Goal: Task Accomplishment & Management: Manage account settings

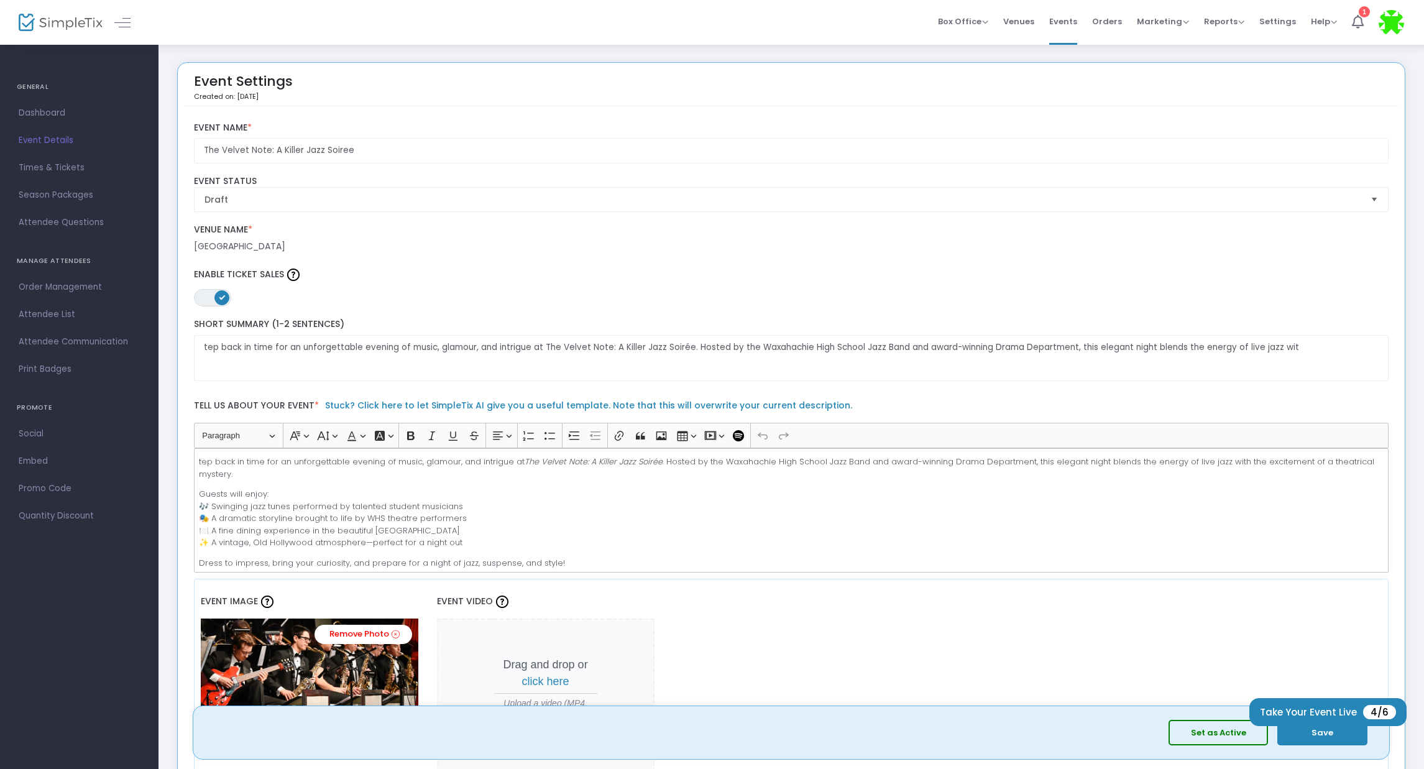
click at [200, 463] on p "tep back in time for an unforgettable evening of music, glamour, and intrigue a…" at bounding box center [791, 468] width 1184 height 24
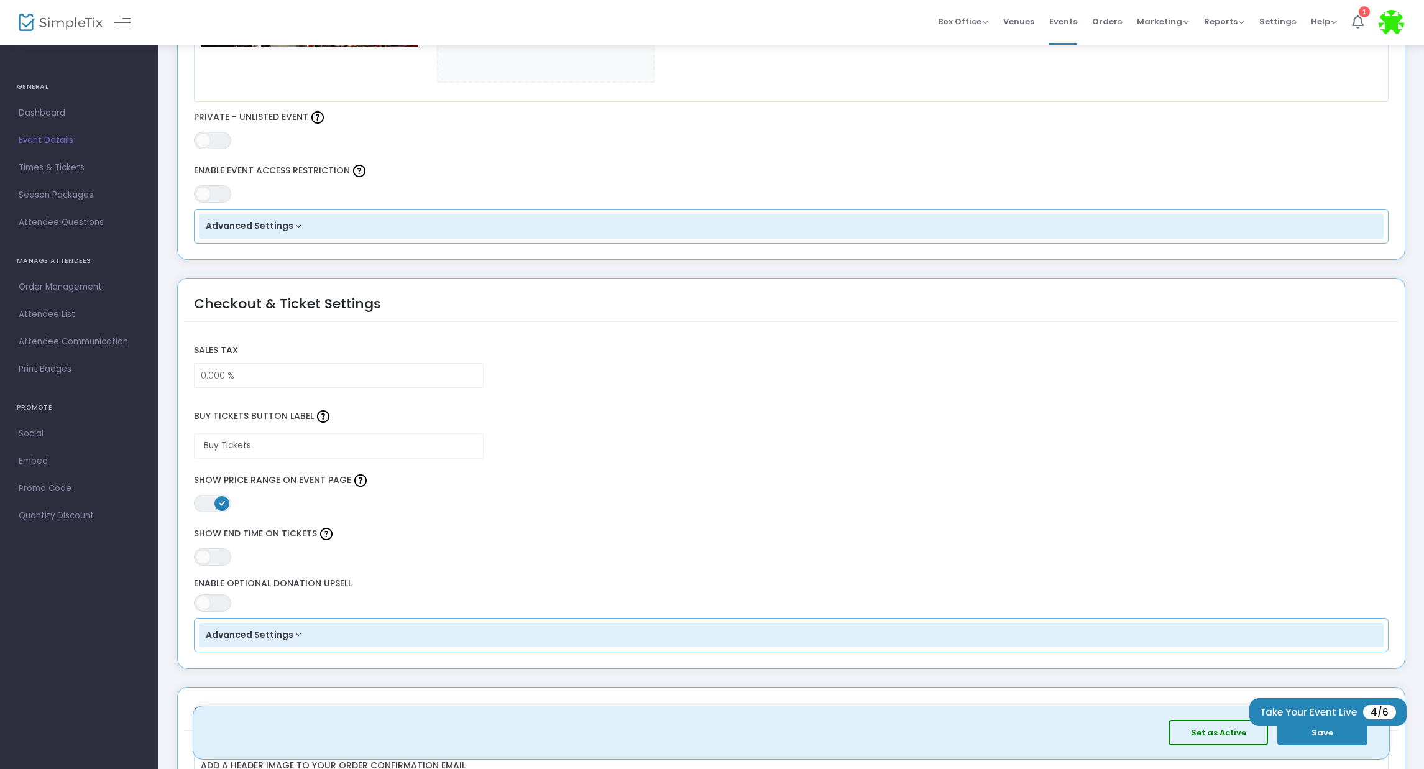
scroll to position [578, 0]
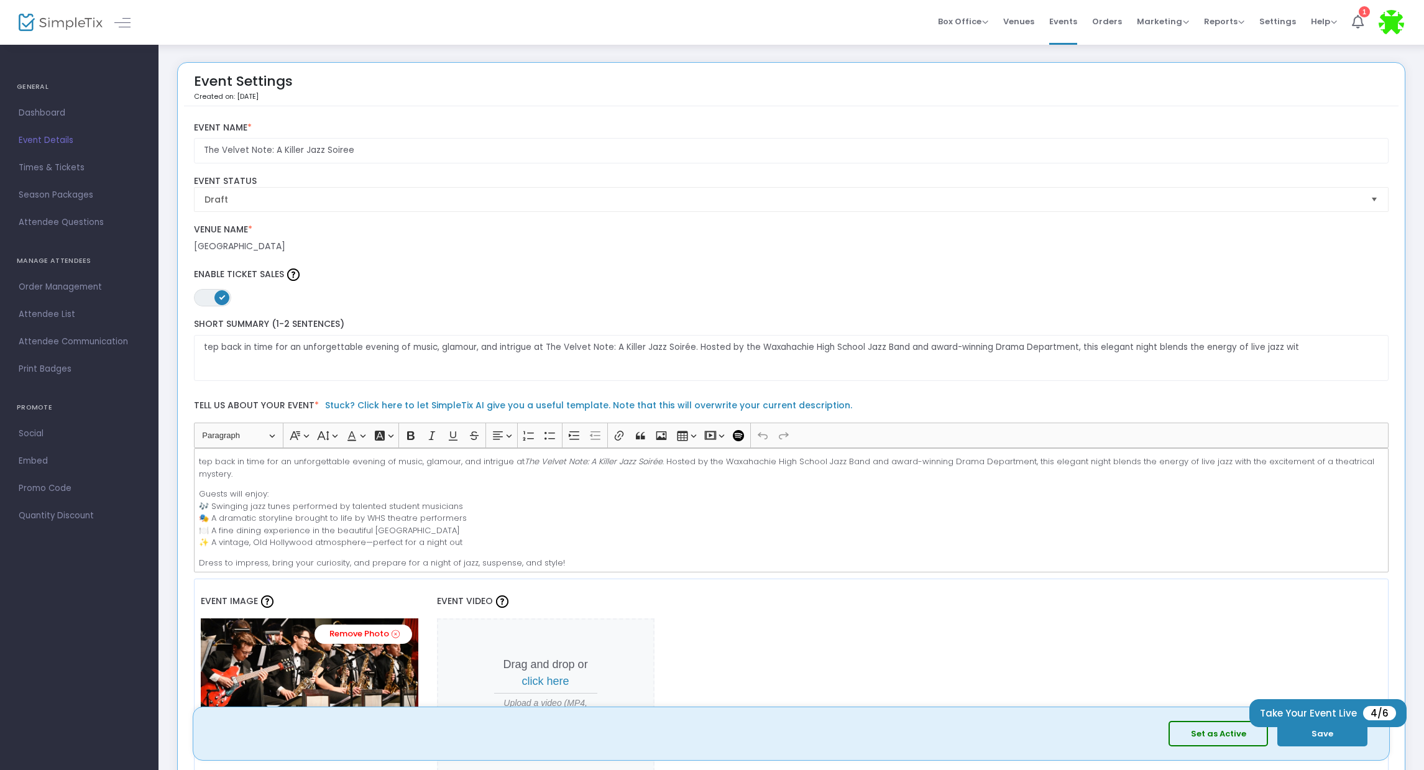
click at [198, 460] on div "tep back in time for an unforgettable evening of music, glamour, and intrigue a…" at bounding box center [791, 510] width 1195 height 124
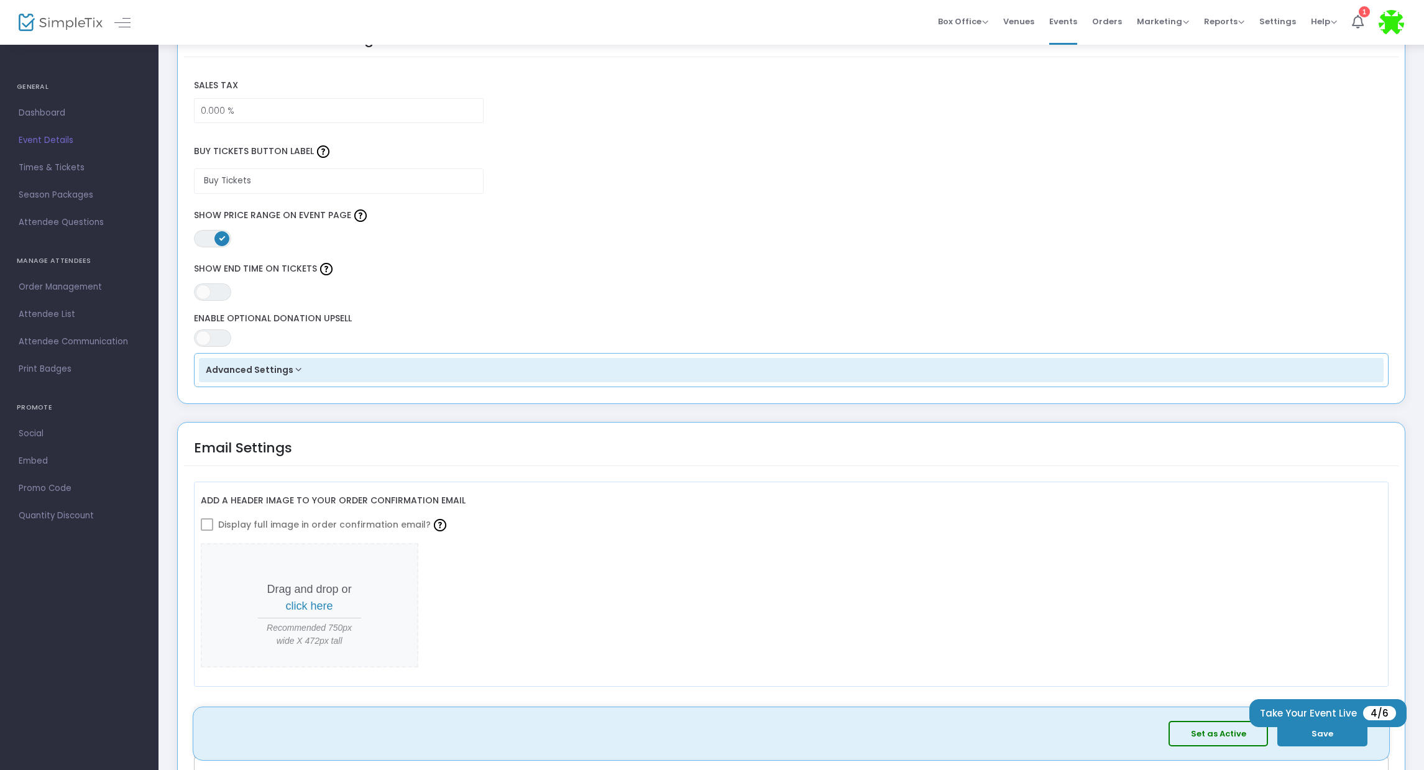
scroll to position [988, 0]
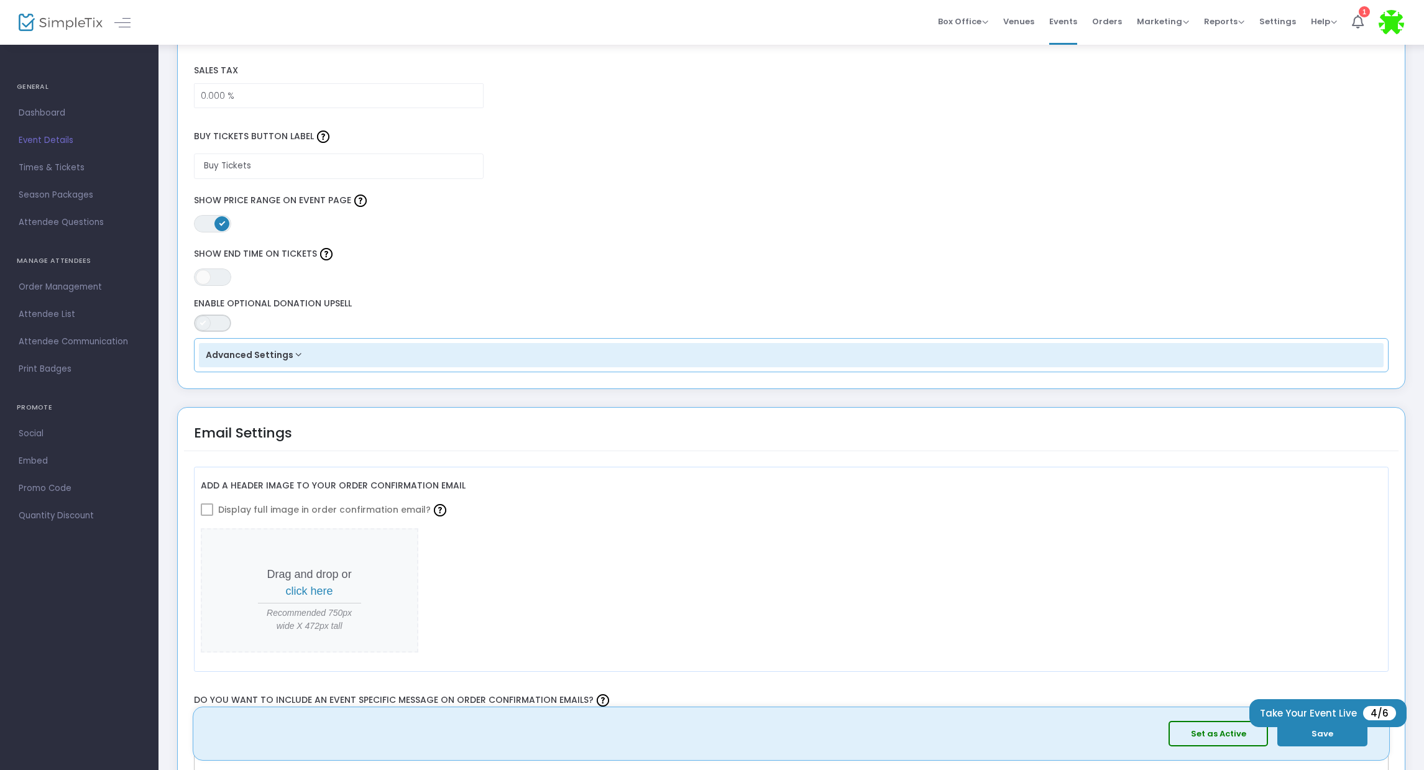
click at [211, 322] on span "ON OFF" at bounding box center [212, 323] width 37 height 17
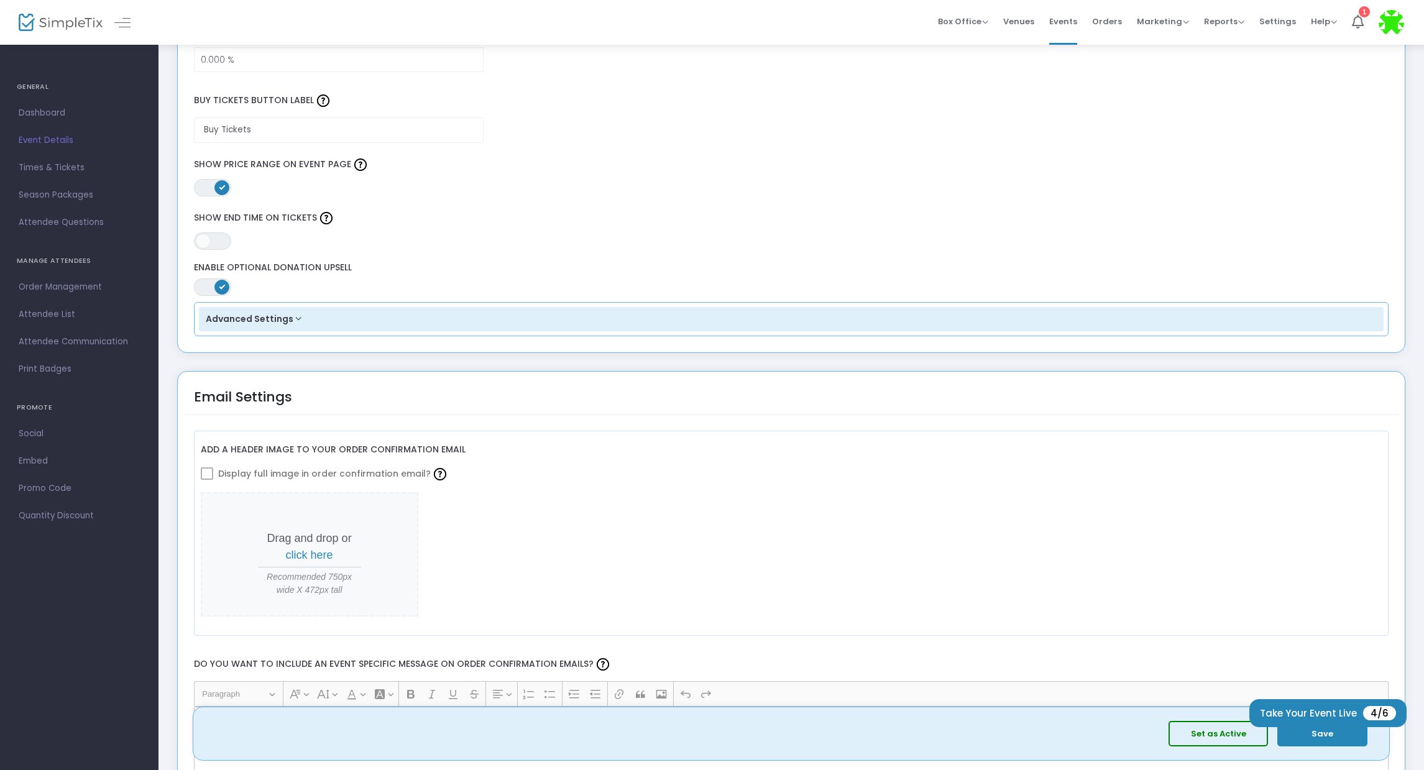
scroll to position [1074, 0]
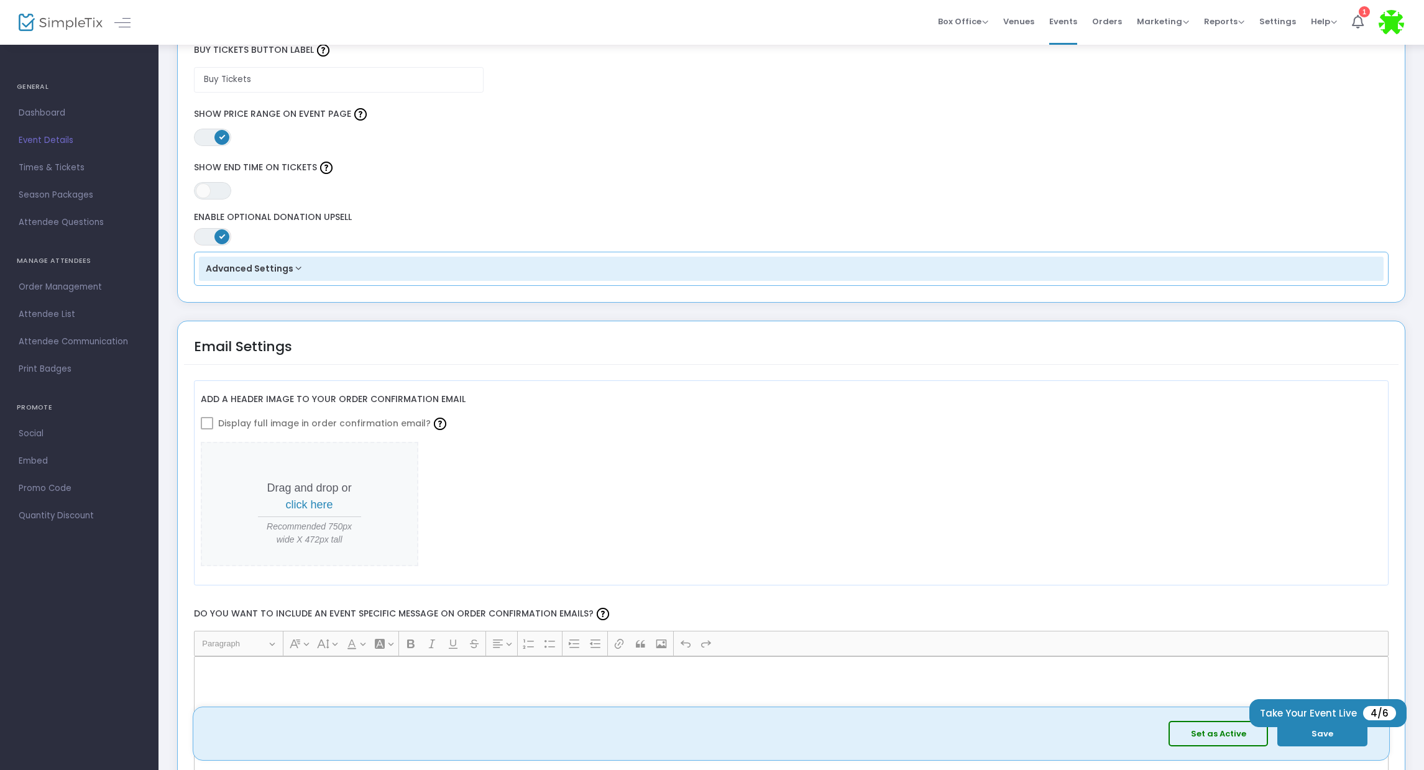
click at [316, 505] on span "click here" at bounding box center [309, 505] width 47 height 12
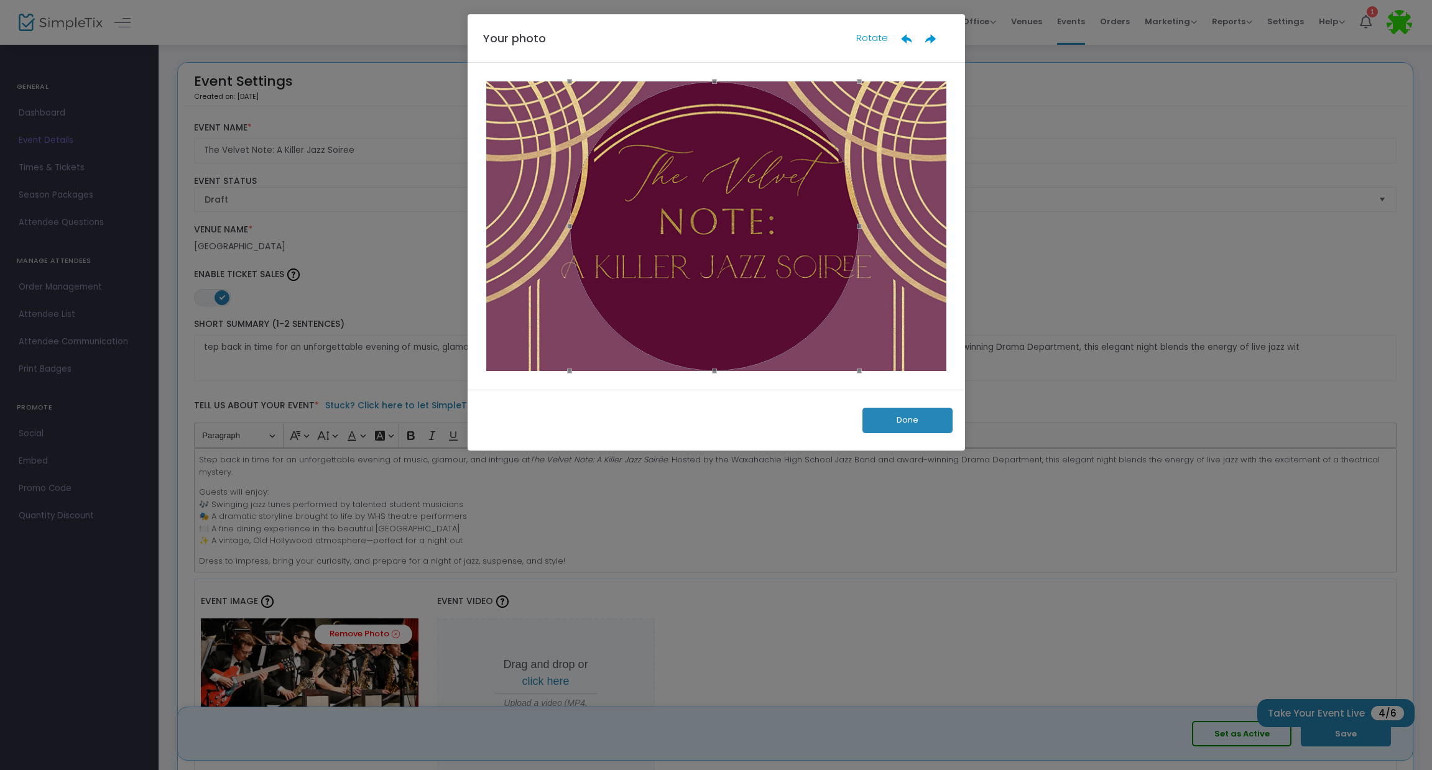
drag, startPoint x: 732, startPoint y: 282, endPoint x: 730, endPoint y: 310, distance: 27.4
click at [730, 310] on div at bounding box center [714, 226] width 290 height 290
click at [929, 420] on button "Done" at bounding box center [907, 420] width 90 height 25
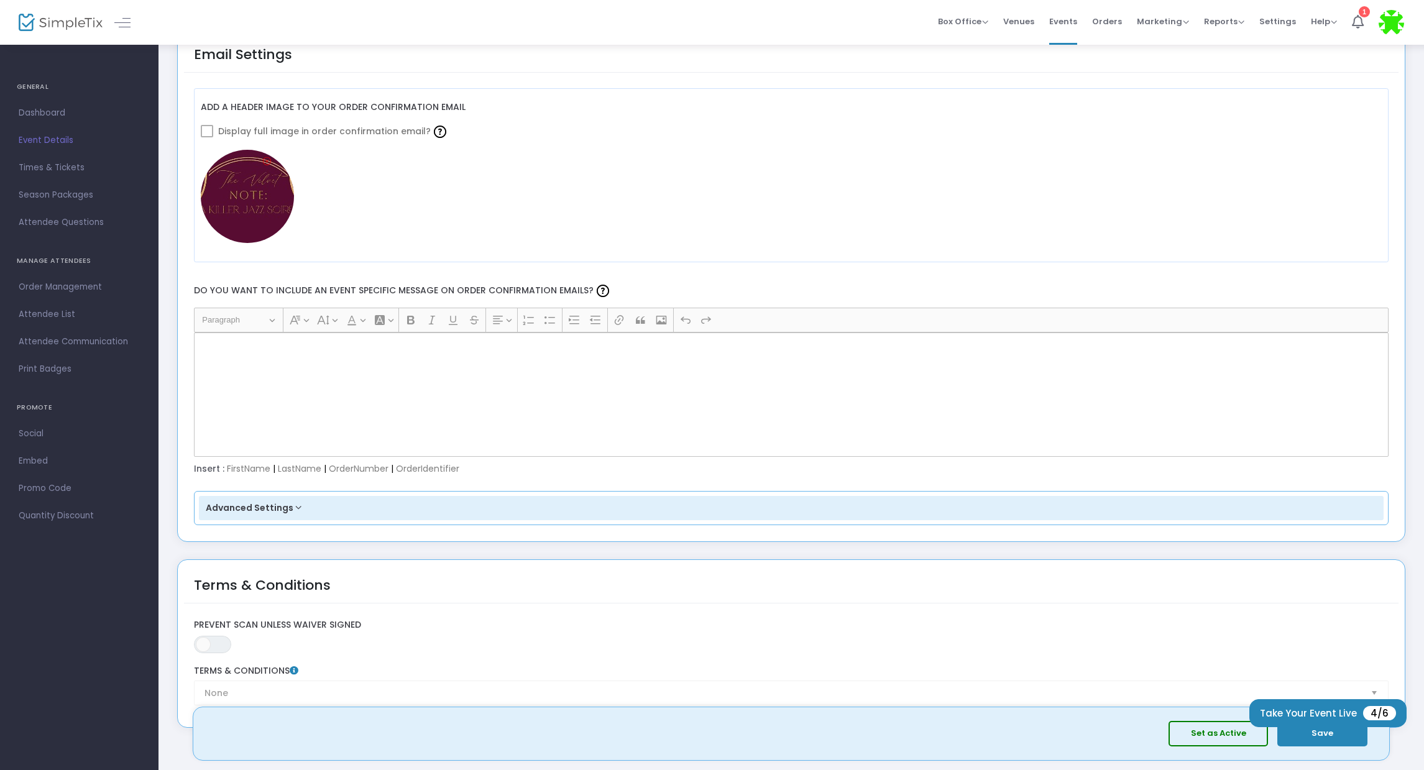
scroll to position [1368, 0]
click at [283, 349] on p "Rich Text Editor, main" at bounding box center [791, 345] width 1184 height 12
click at [228, 347] on p "Rich Text Editor, main" at bounding box center [791, 345] width 1184 height 12
click at [241, 354] on div "Rich Text Editor, main" at bounding box center [791, 393] width 1195 height 124
click at [203, 127] on span at bounding box center [207, 129] width 12 height 12
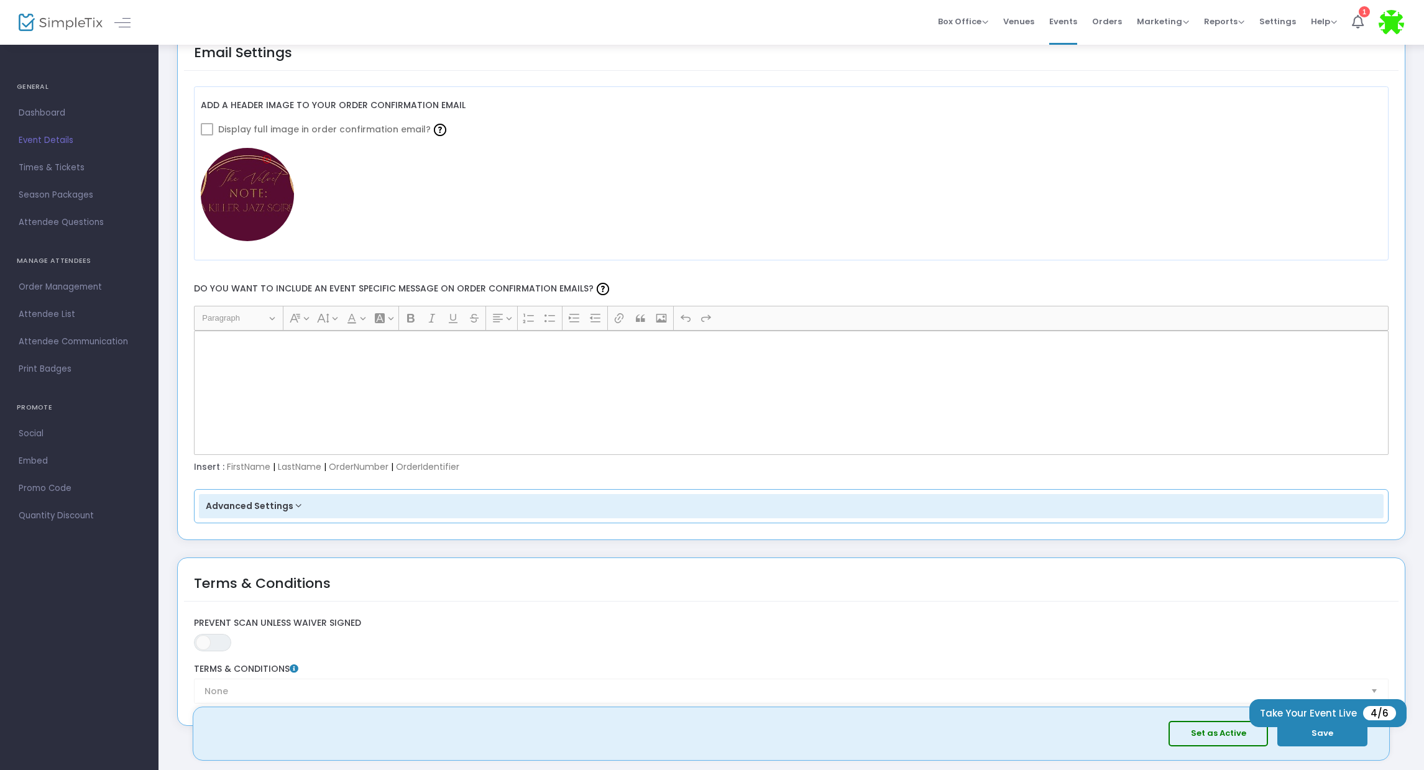
click at [205, 129] on span at bounding box center [207, 129] width 12 height 12
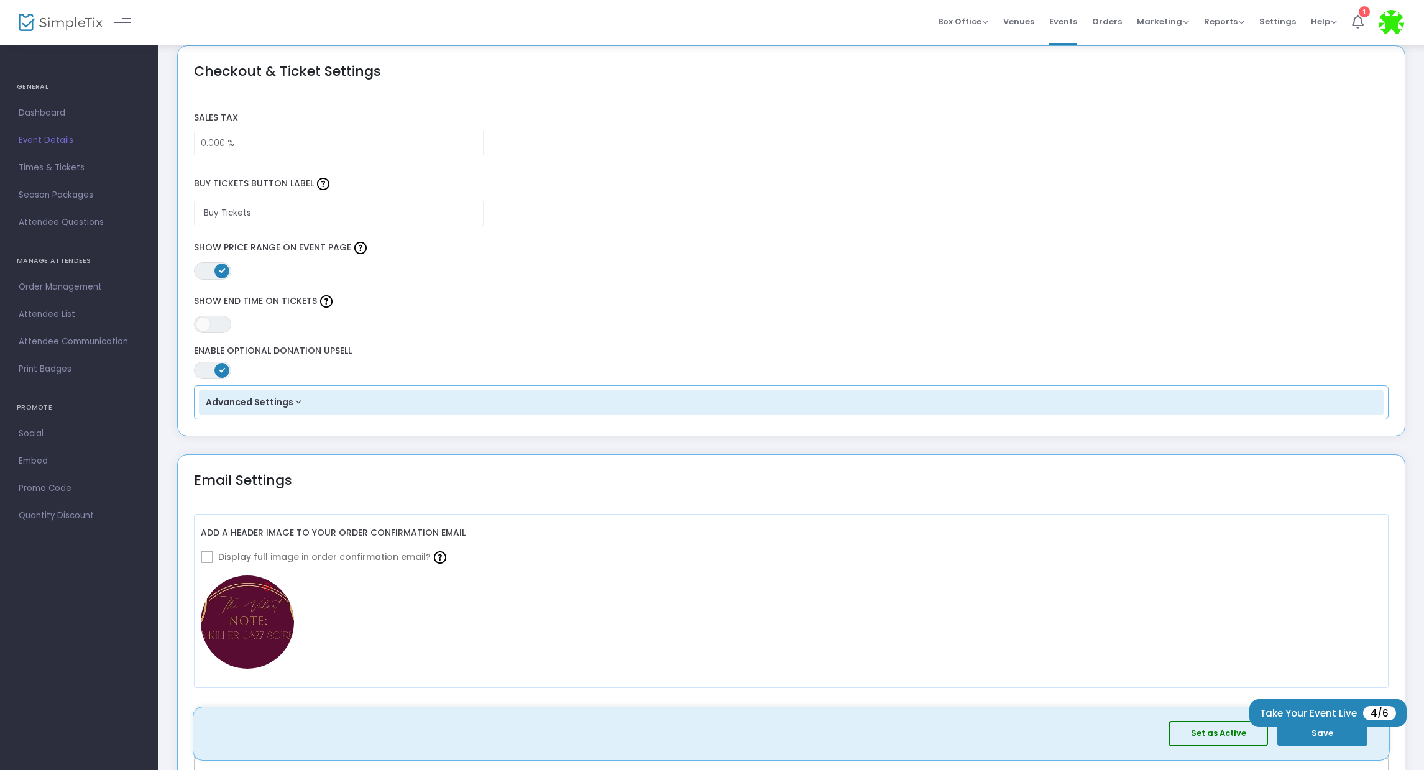
scroll to position [939, 0]
click at [232, 214] on input "Buy Tickets" at bounding box center [339, 215] width 290 height 25
click at [199, 139] on input "0.000 %" at bounding box center [339, 145] width 288 height 24
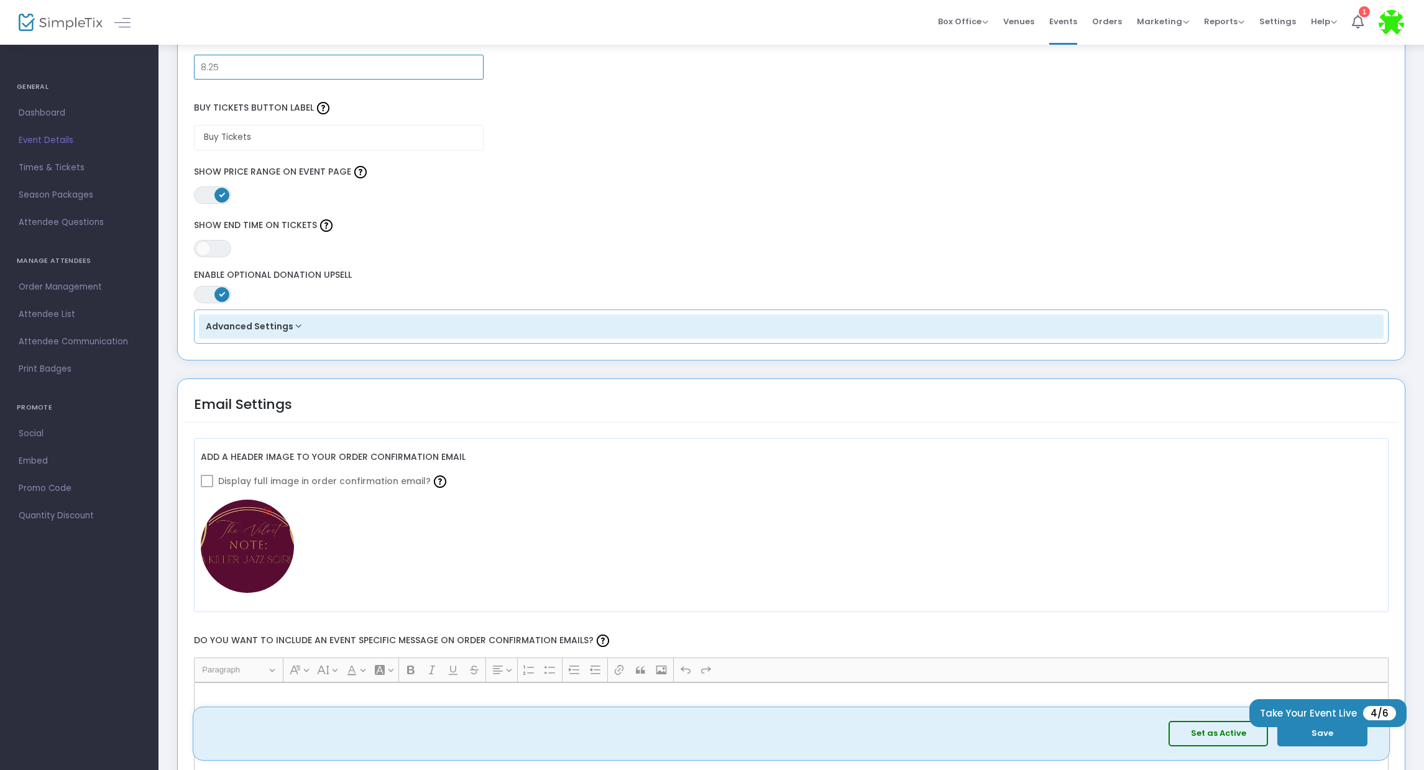
scroll to position [1045, 0]
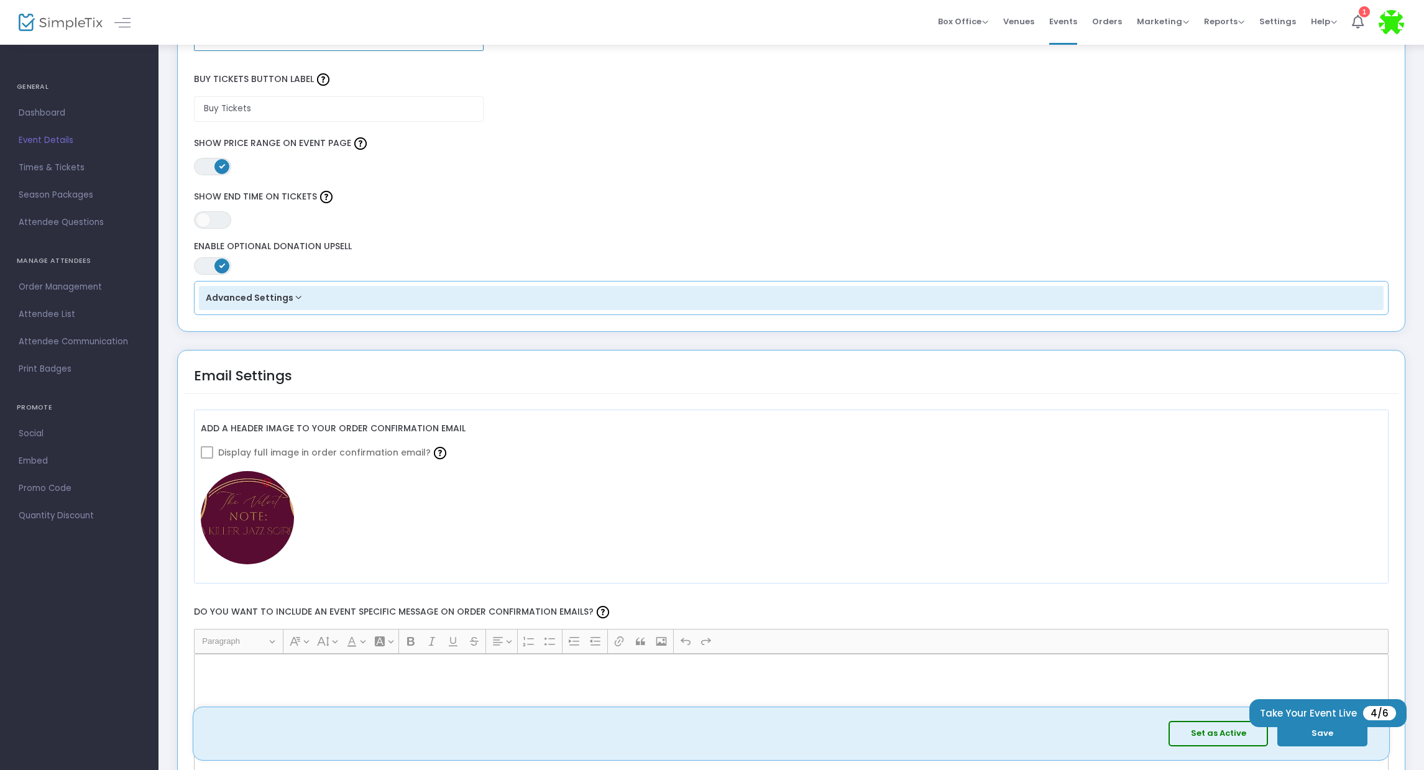
type input "8.25"
click at [279, 300] on button "Advanced Settings" at bounding box center [792, 298] width 1186 height 25
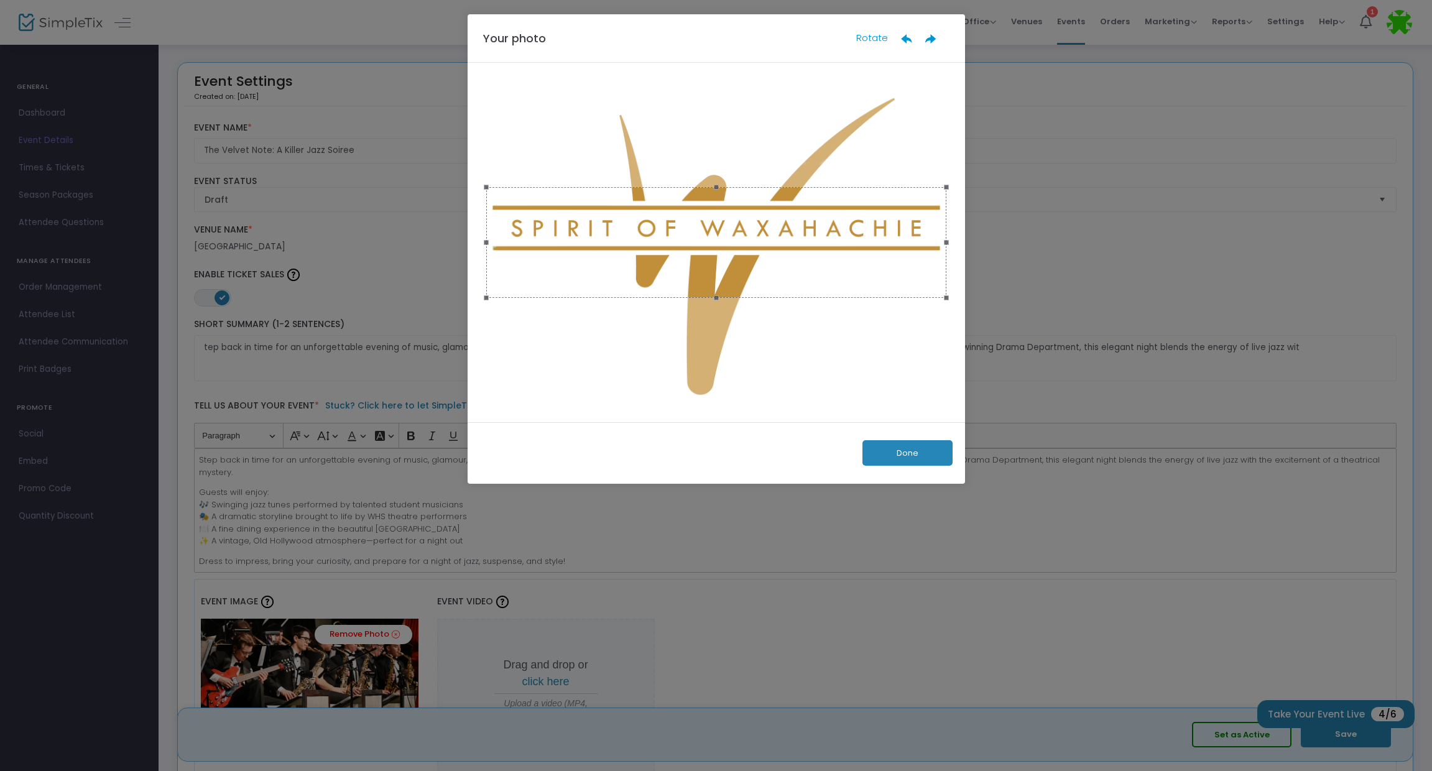
scroll to position [0, 0]
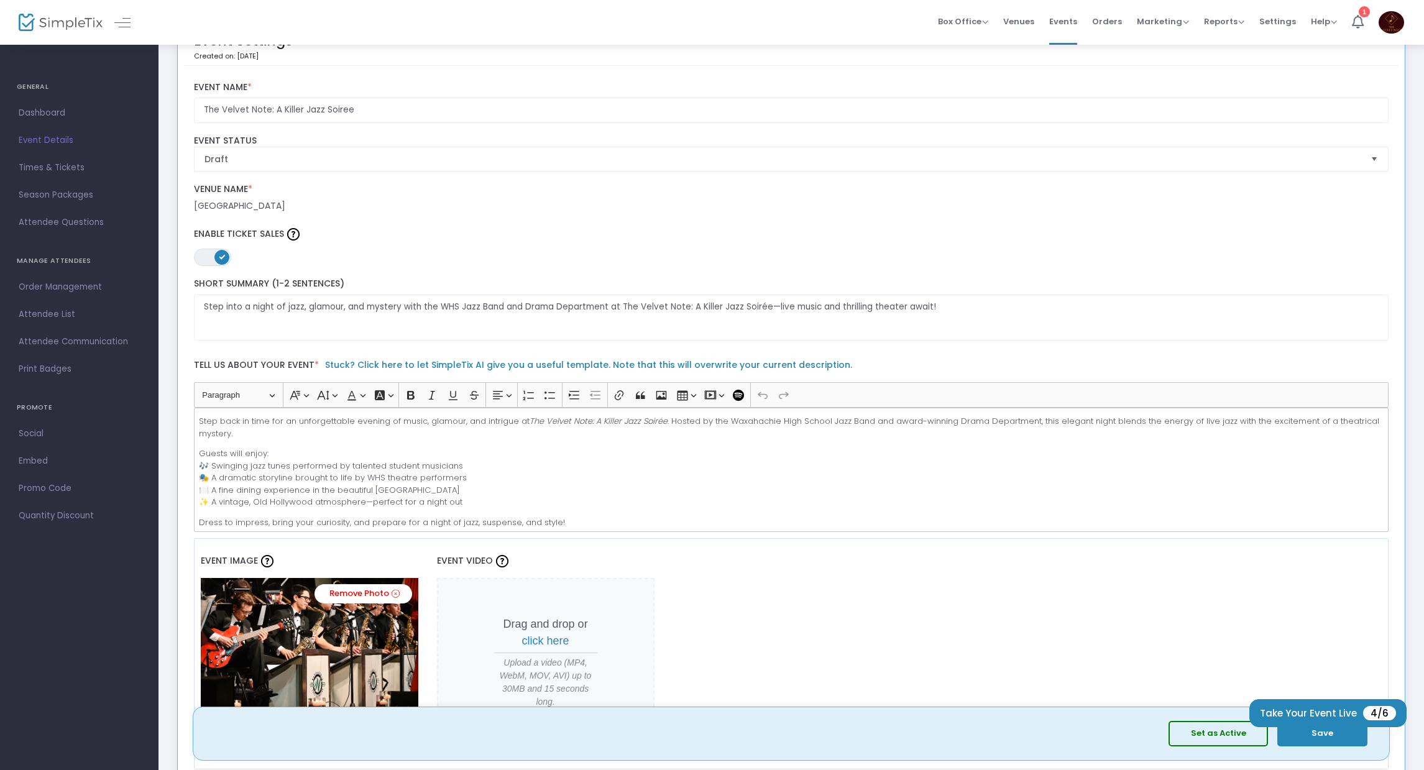
scroll to position [120, 0]
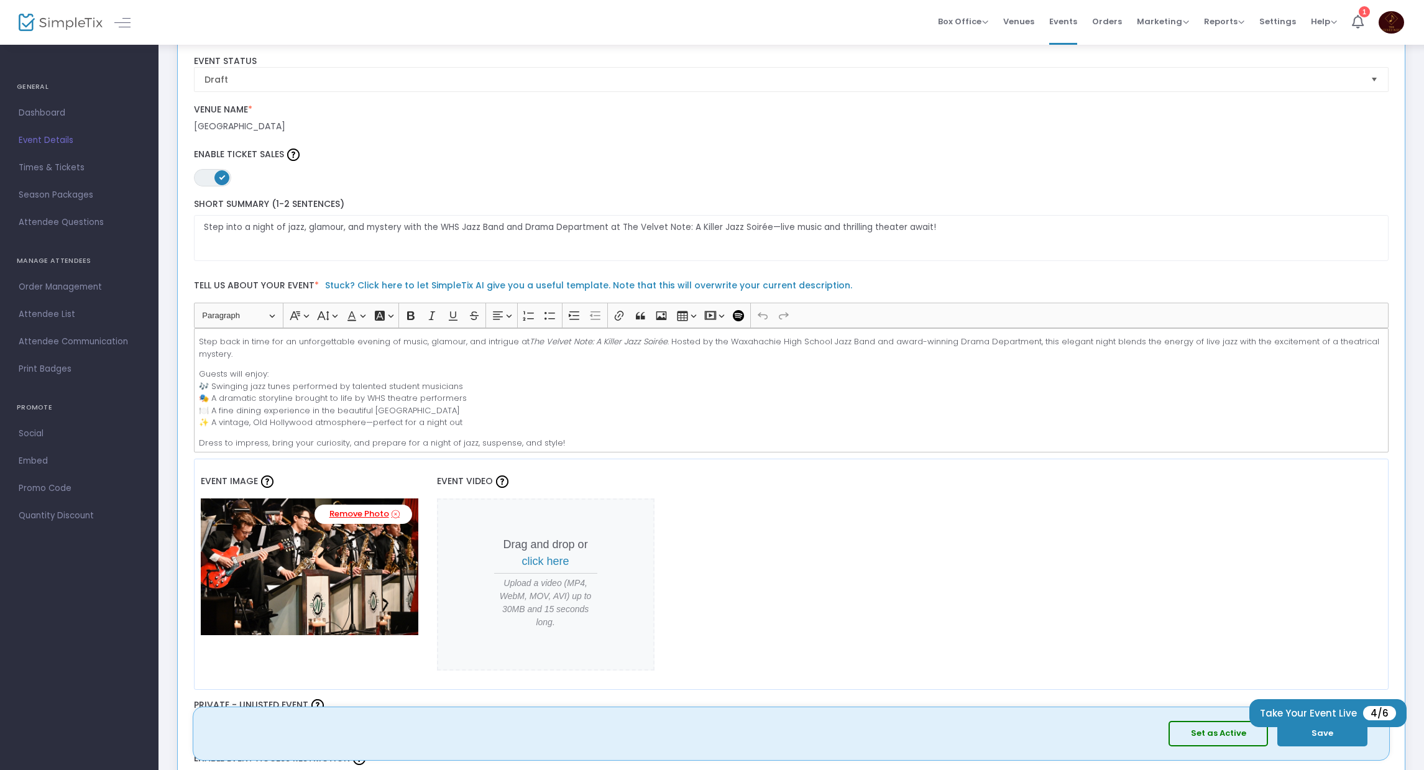
drag, startPoint x: 421, startPoint y: 251, endPoint x: 395, endPoint y: 514, distance: 264.2
click at [395, 514] on icon at bounding box center [396, 515] width 8 height 12
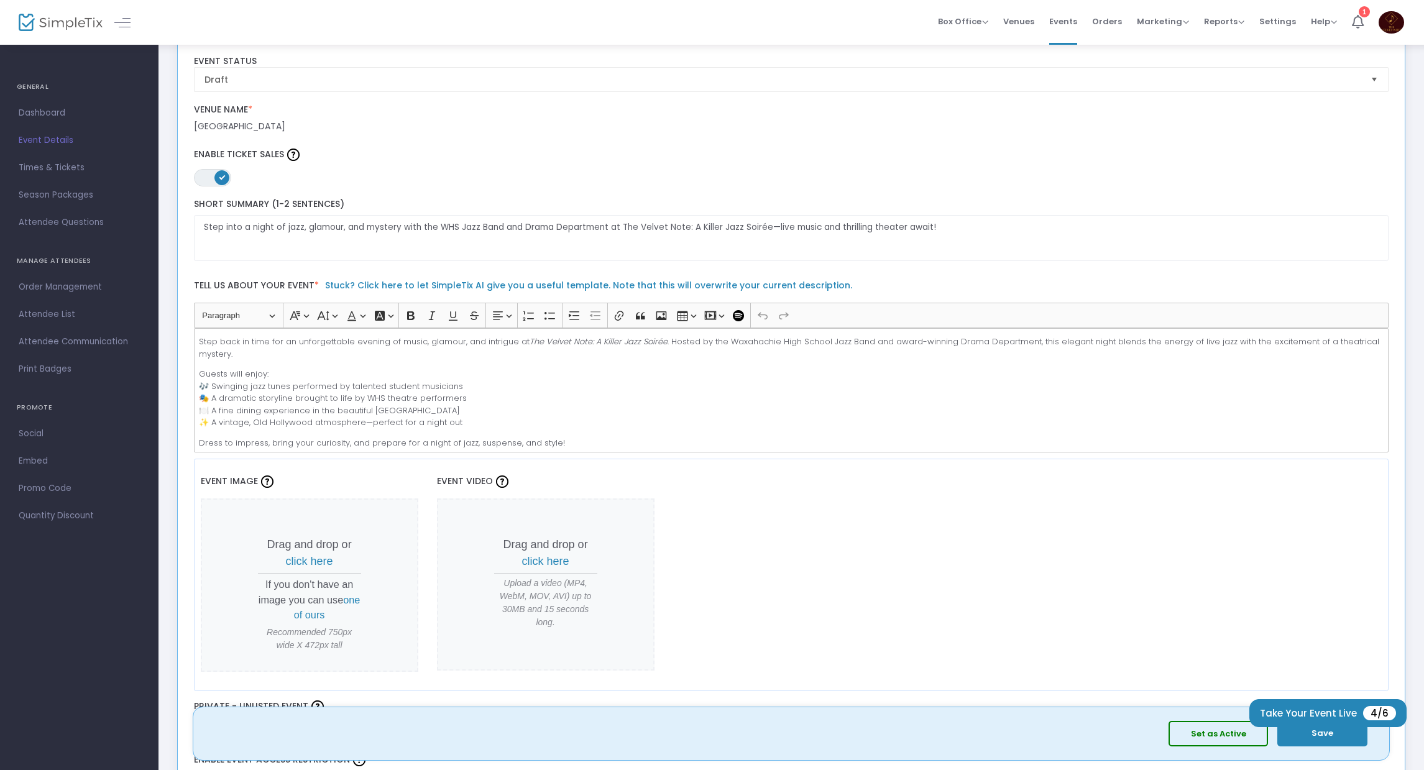
click at [304, 561] on span "click here" at bounding box center [309, 561] width 47 height 12
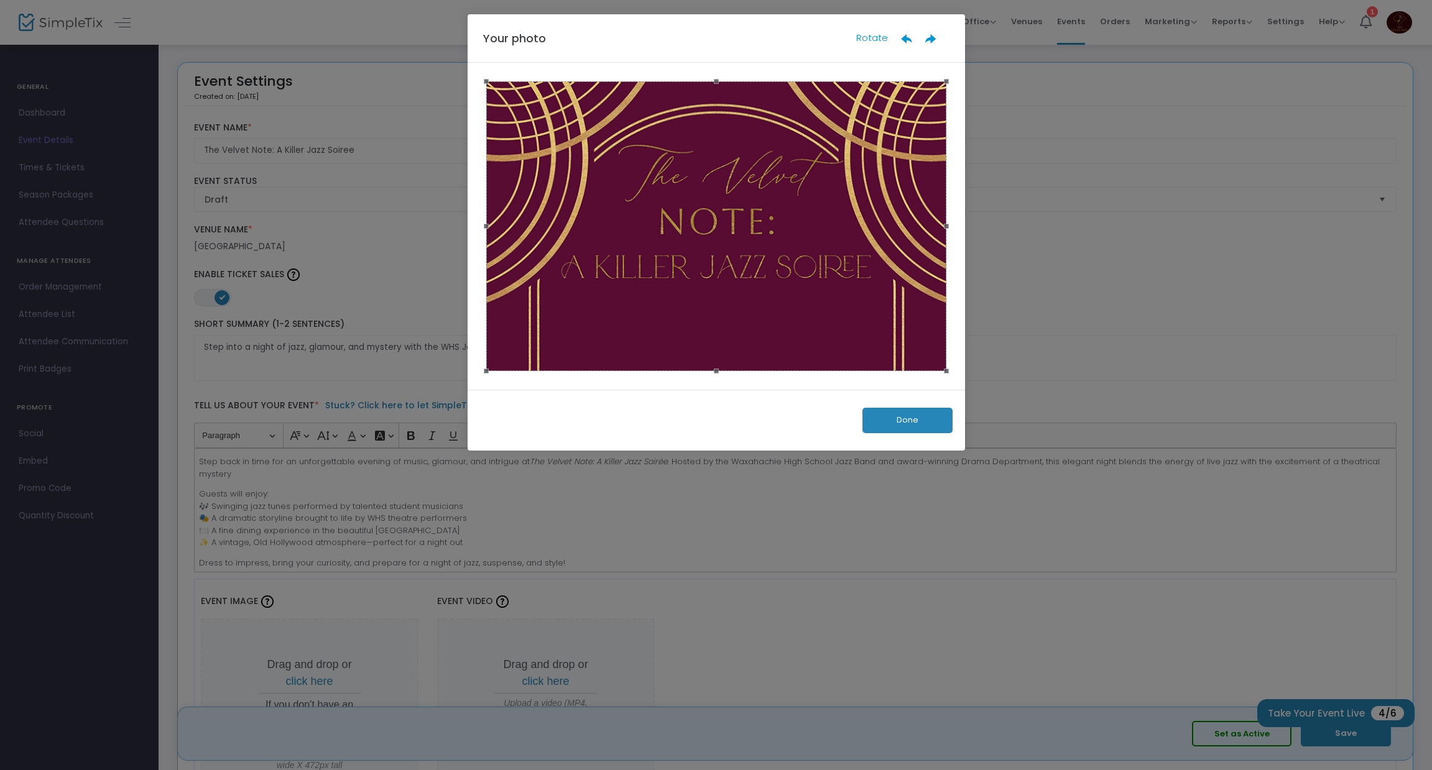
scroll to position [0, 0]
click at [915, 422] on button "Done" at bounding box center [907, 420] width 90 height 25
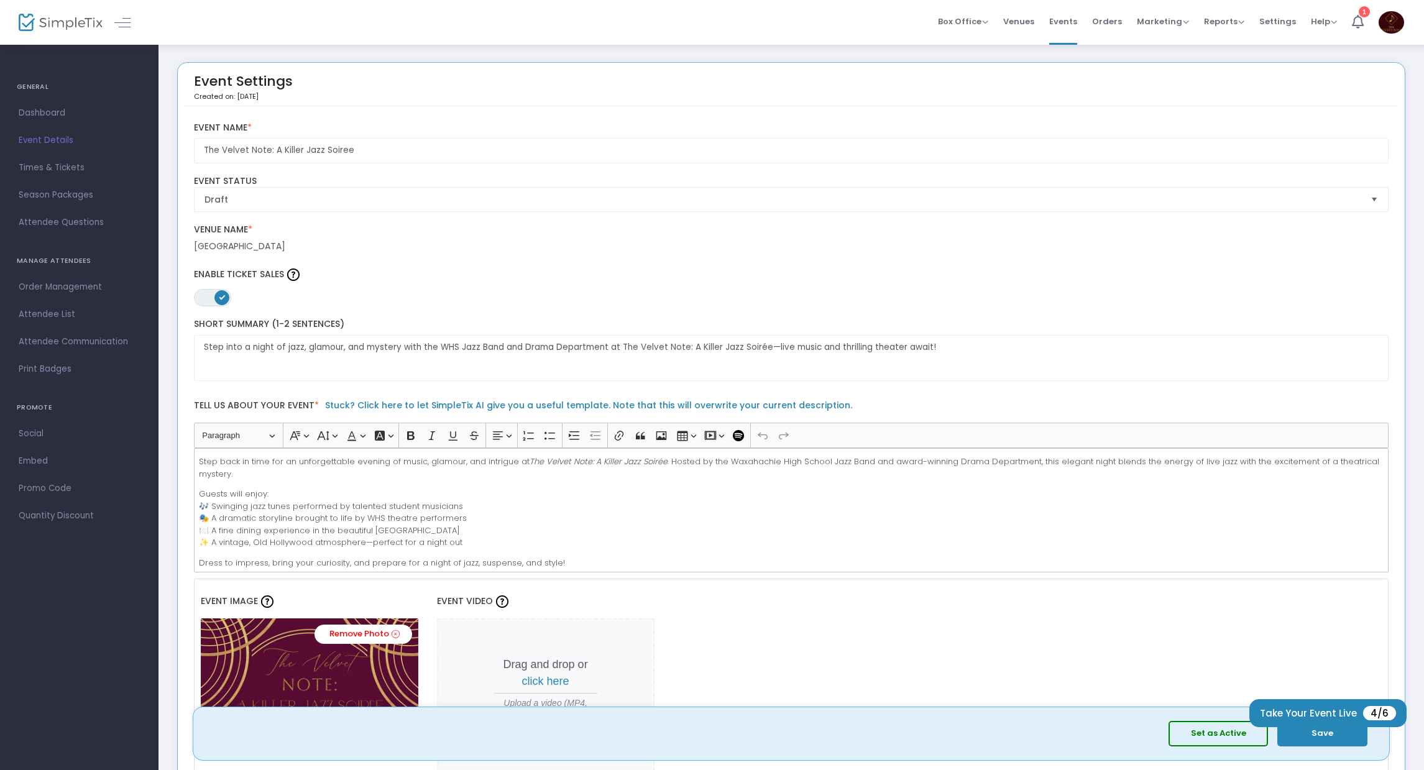
scroll to position [125, 0]
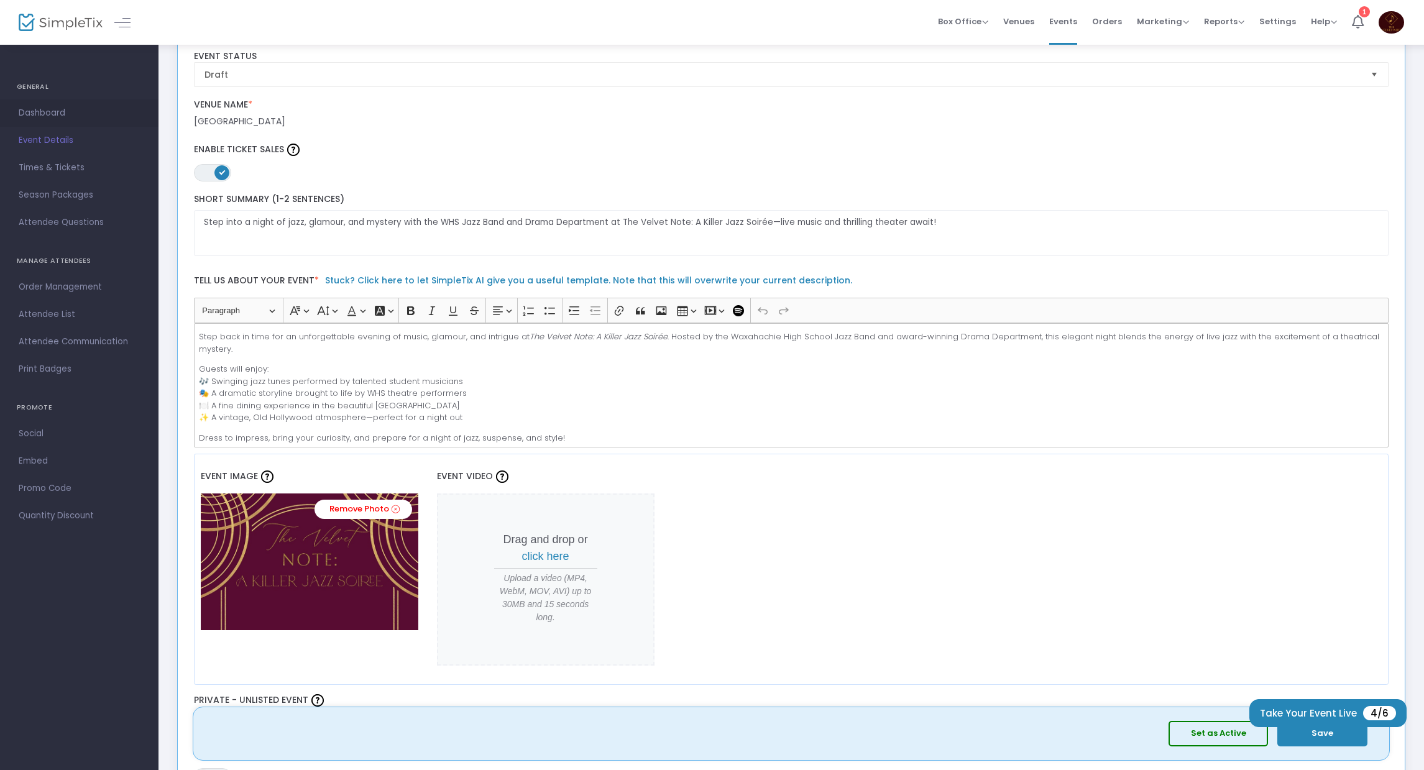
click at [39, 111] on span "Dashboard" at bounding box center [79, 113] width 121 height 16
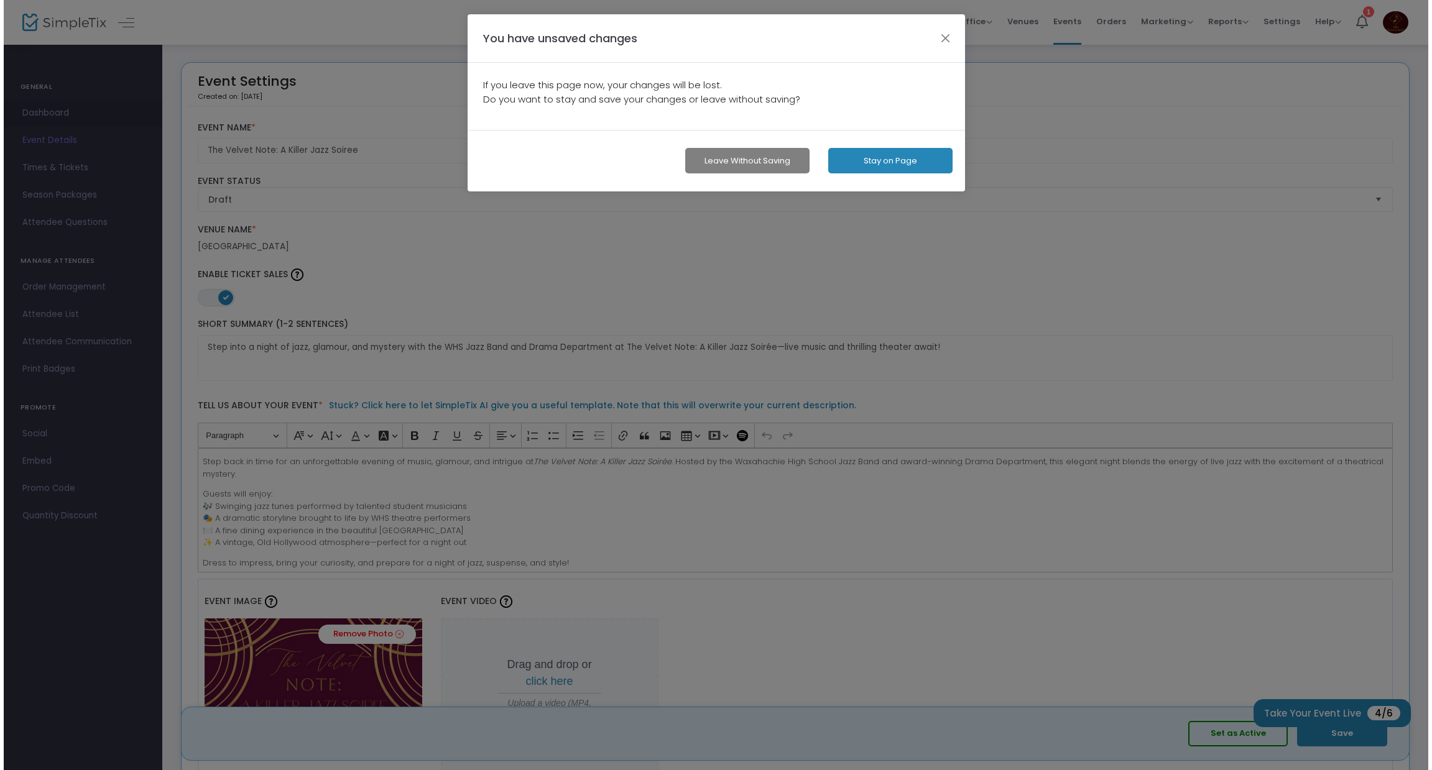
scroll to position [0, 0]
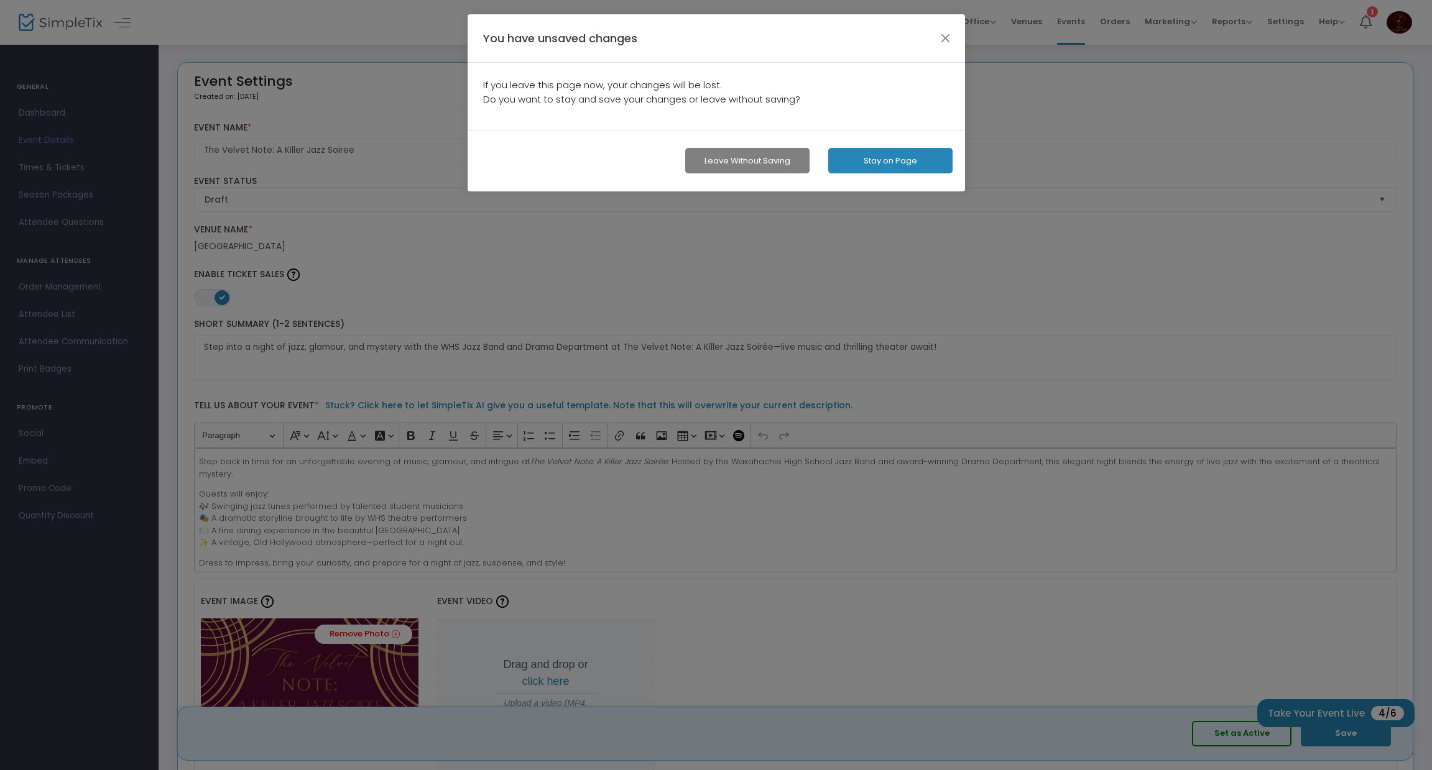
click at [850, 164] on button "Stay on Page" at bounding box center [890, 160] width 124 height 25
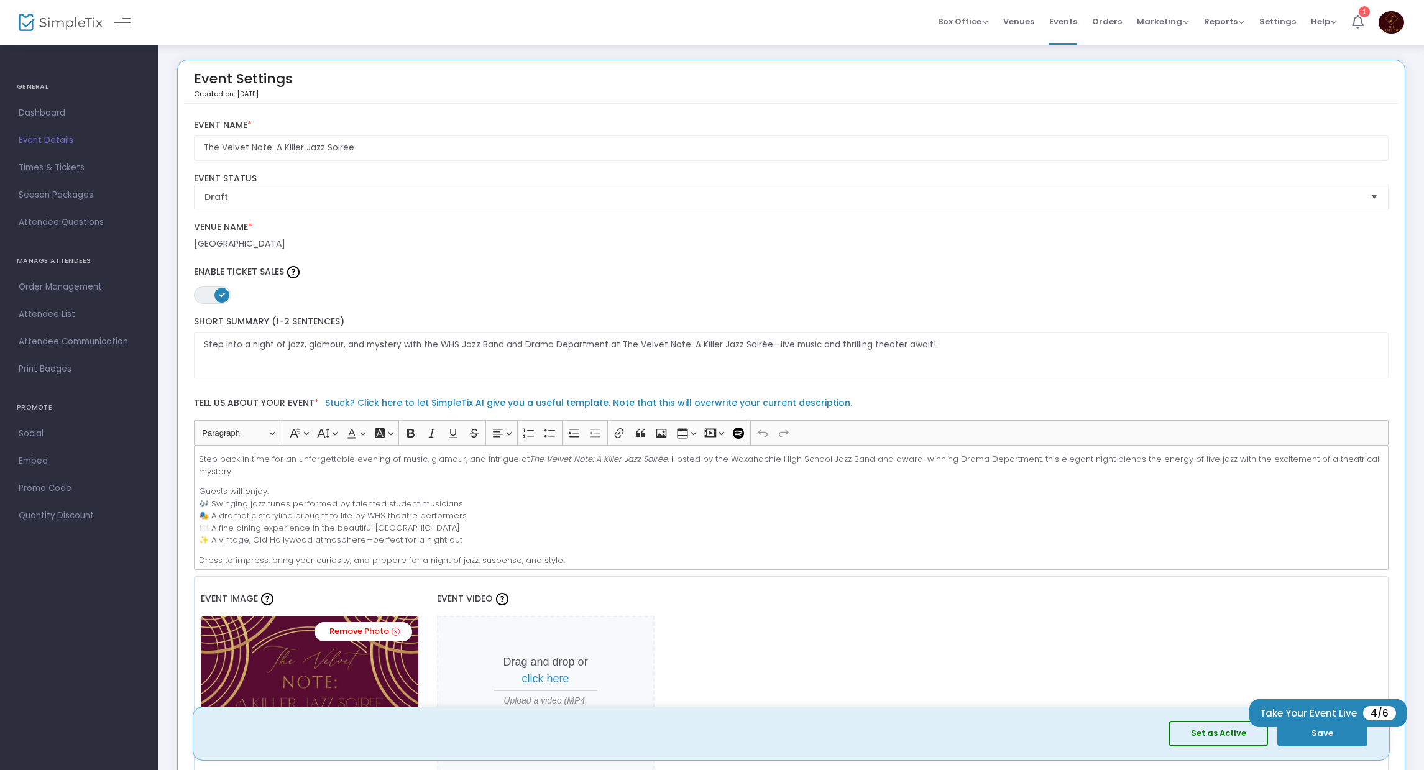
scroll to position [29, 0]
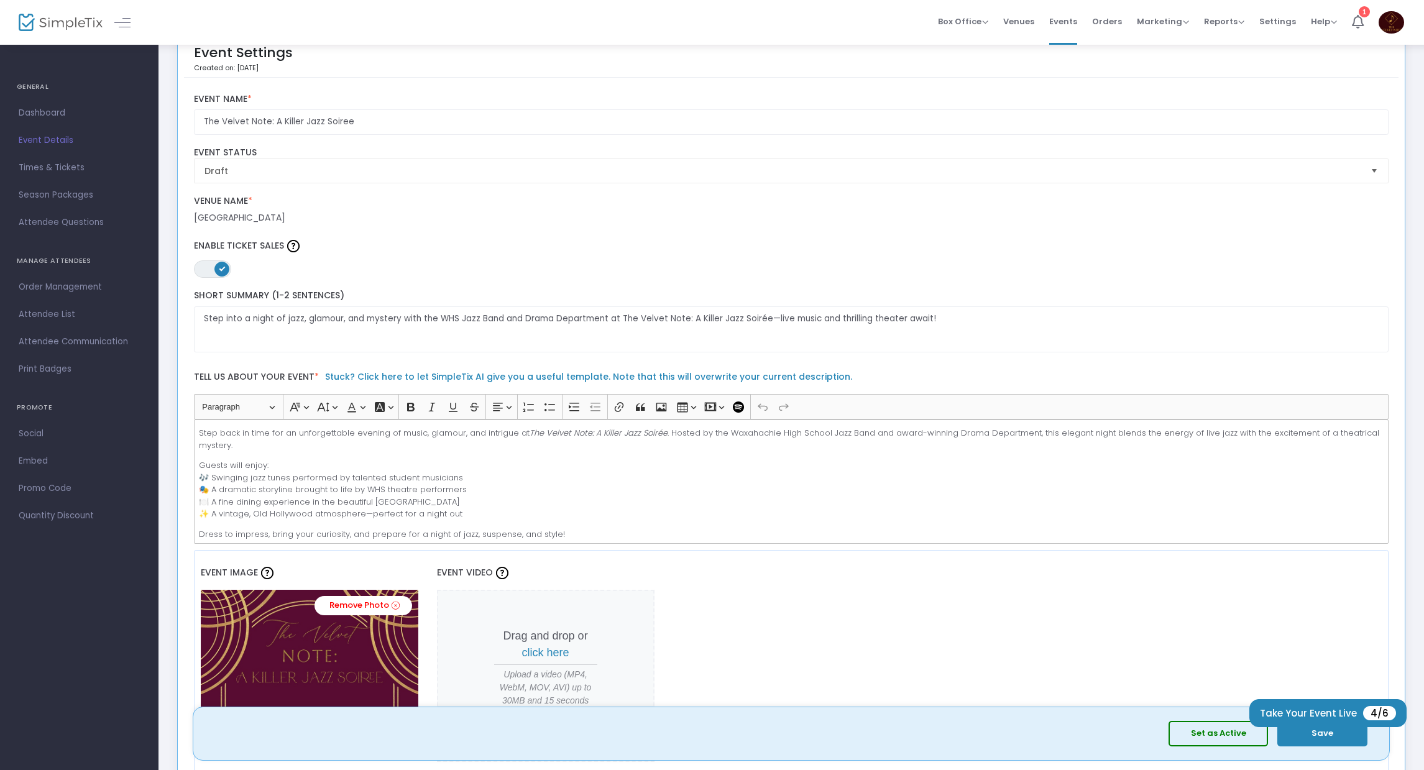
click at [1357, 740] on button "Save" at bounding box center [1323, 733] width 90 height 25
click at [29, 111] on span "Dashboard" at bounding box center [79, 113] width 121 height 16
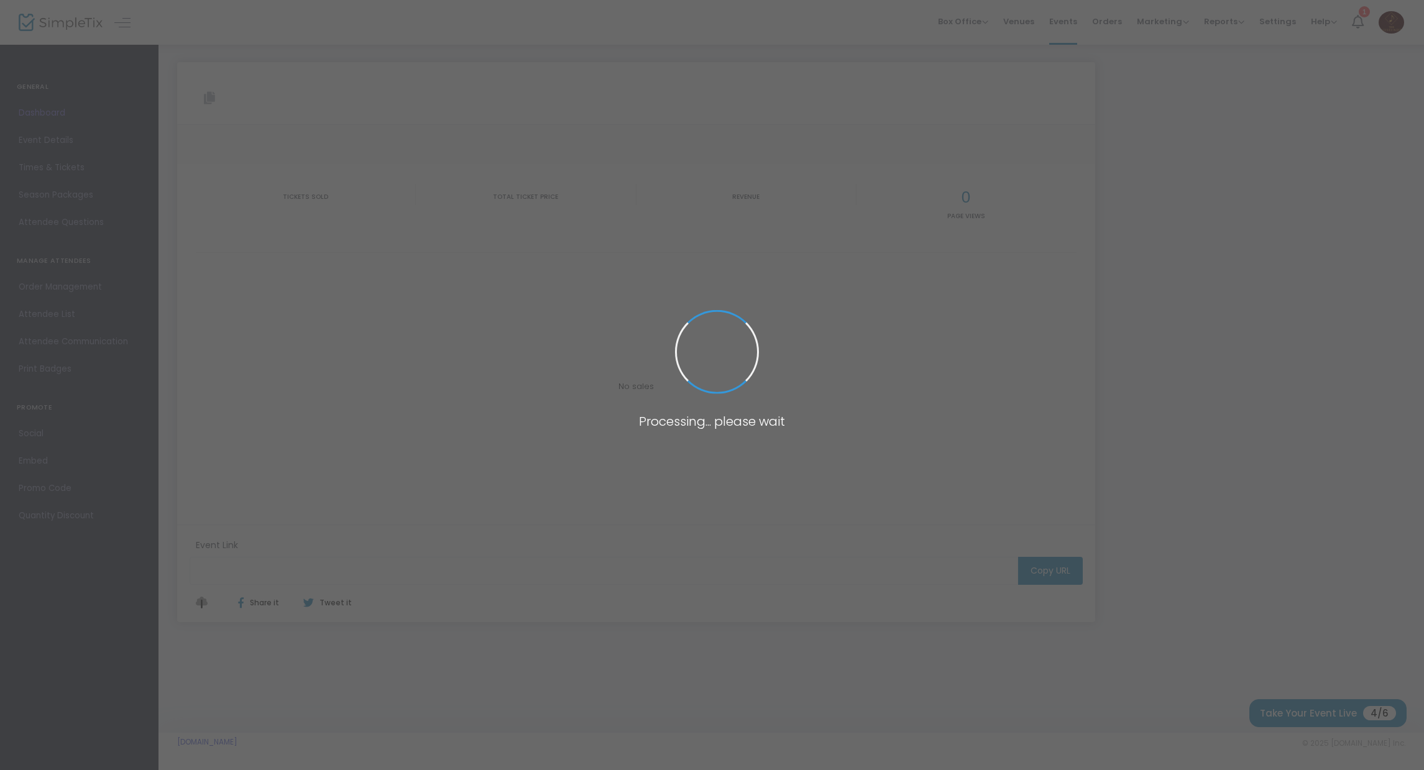
type input "[URL][DOMAIN_NAME]"
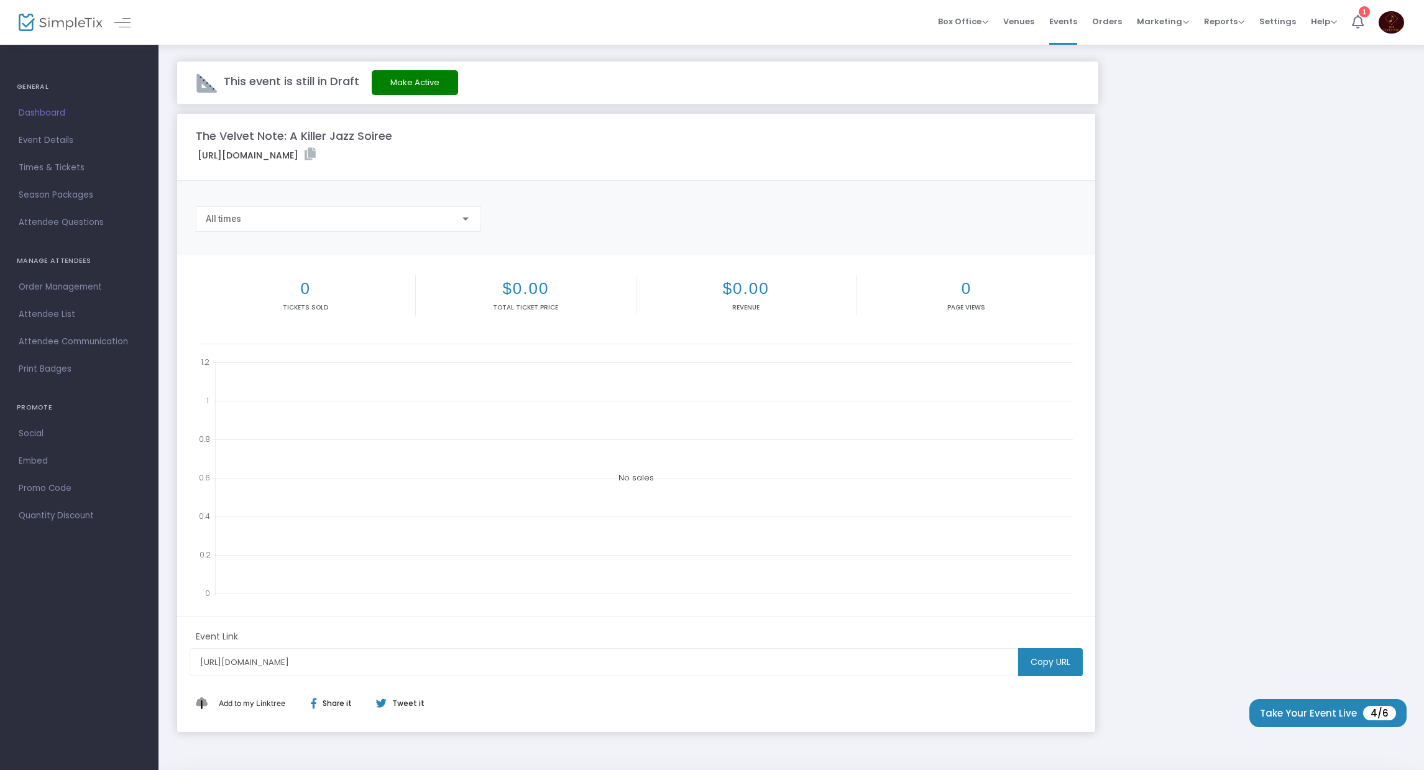
click at [403, 83] on button "Make Active" at bounding box center [415, 82] width 86 height 25
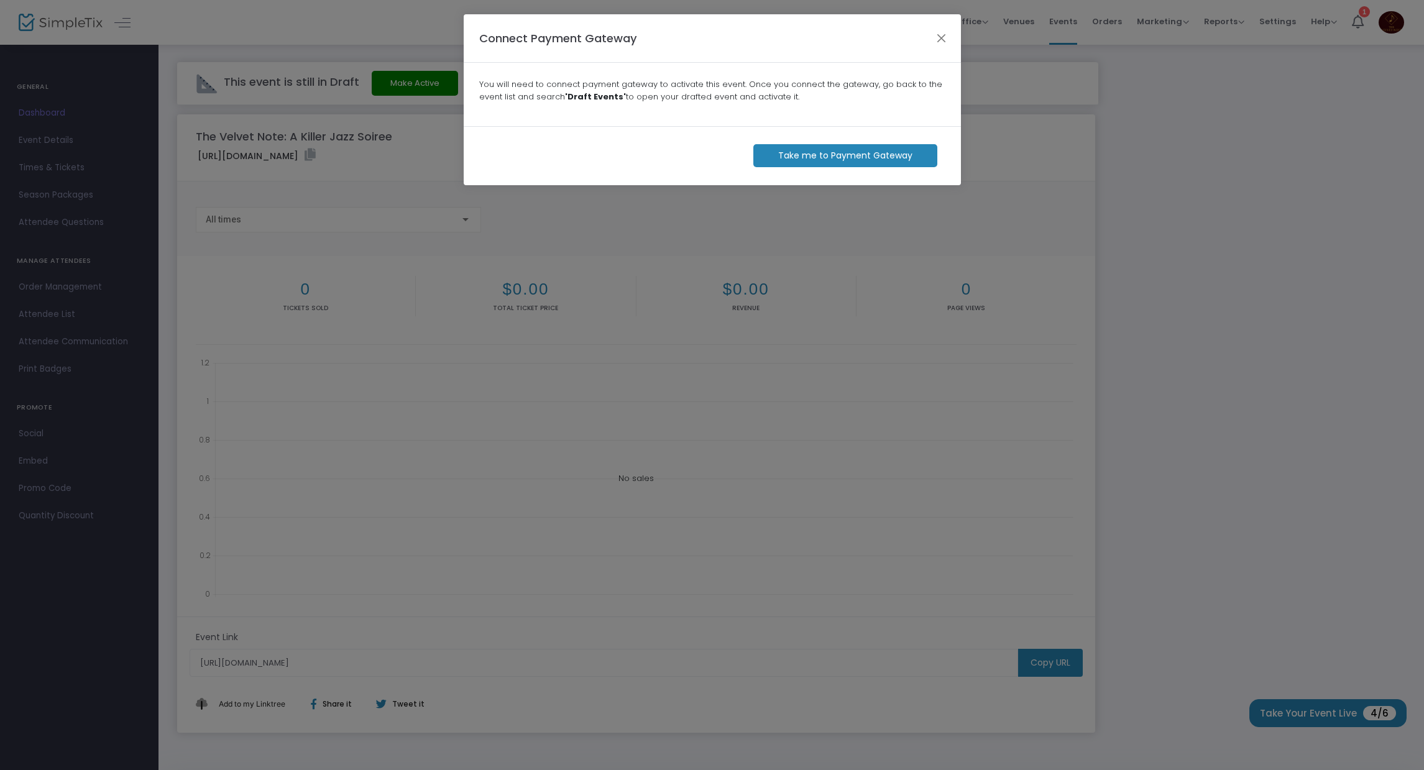
scroll to position [4, 0]
drag, startPoint x: 932, startPoint y: 37, endPoint x: 936, endPoint y: 30, distance: 8.1
click at [936, 30] on div "Connect Payment Gateway" at bounding box center [716, 38] width 497 height 48
click at [941, 37] on button "Close" at bounding box center [945, 38] width 16 height 16
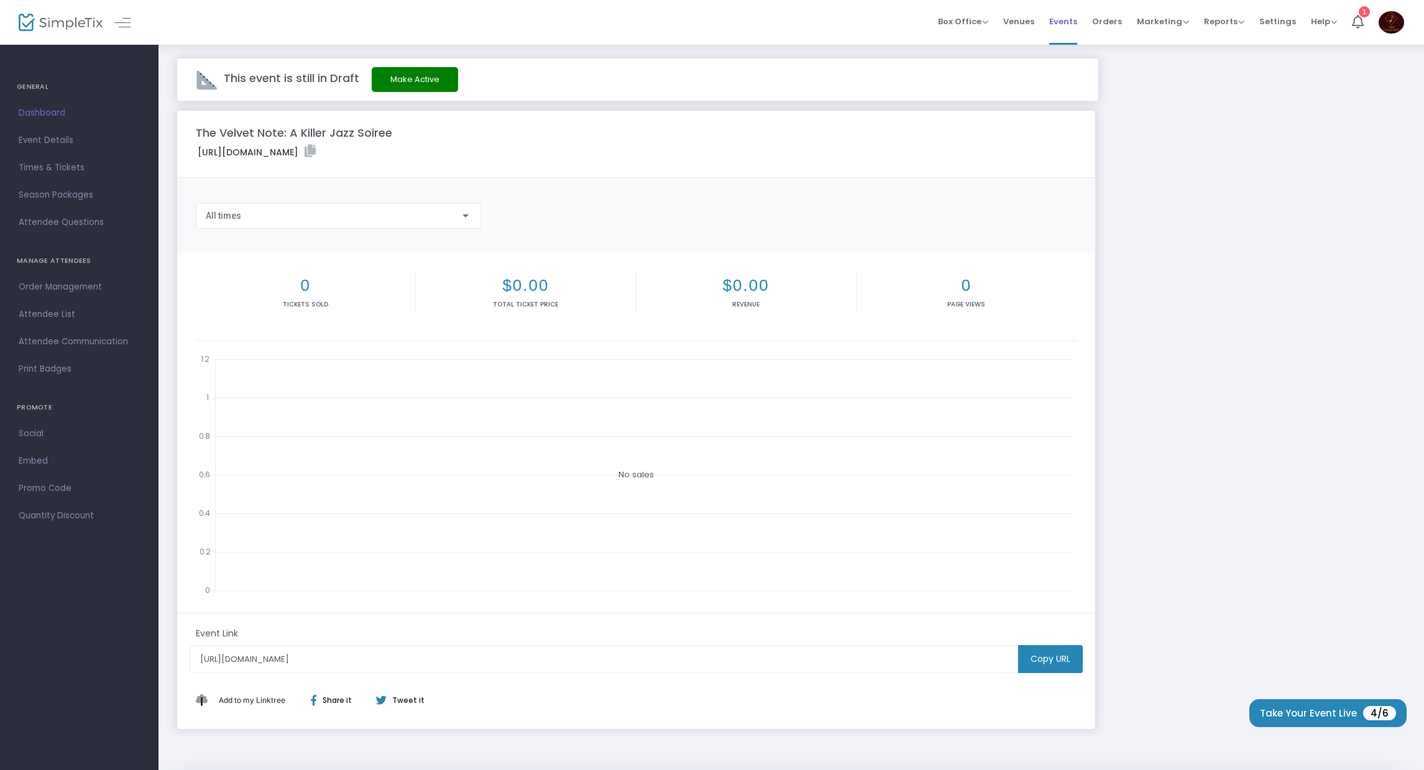
click at [1066, 24] on span "Events" at bounding box center [1063, 22] width 28 height 32
